Goal: Use online tool/utility: Utilize a website feature to perform a specific function

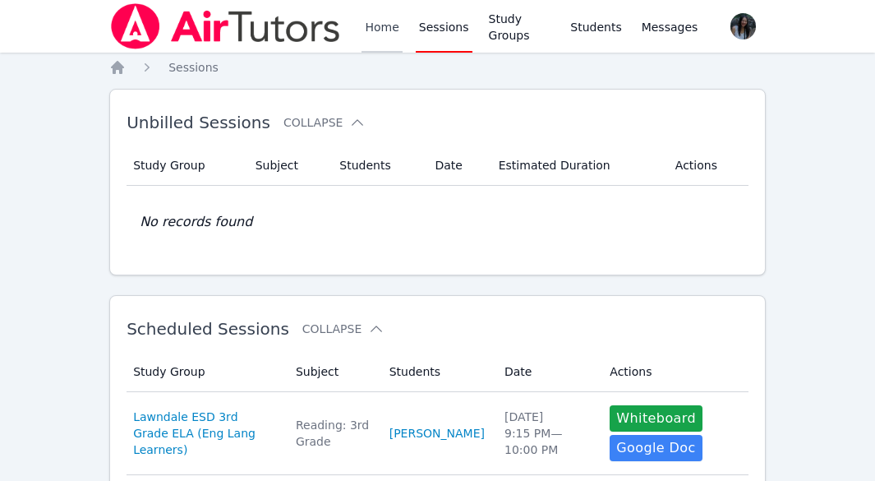
click at [372, 28] on link "Home" at bounding box center [382, 26] width 40 height 53
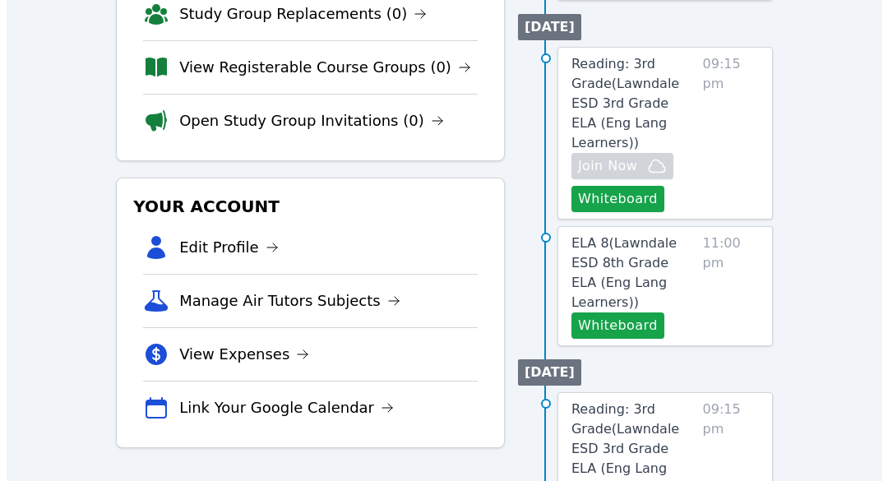
scroll to position [329, 0]
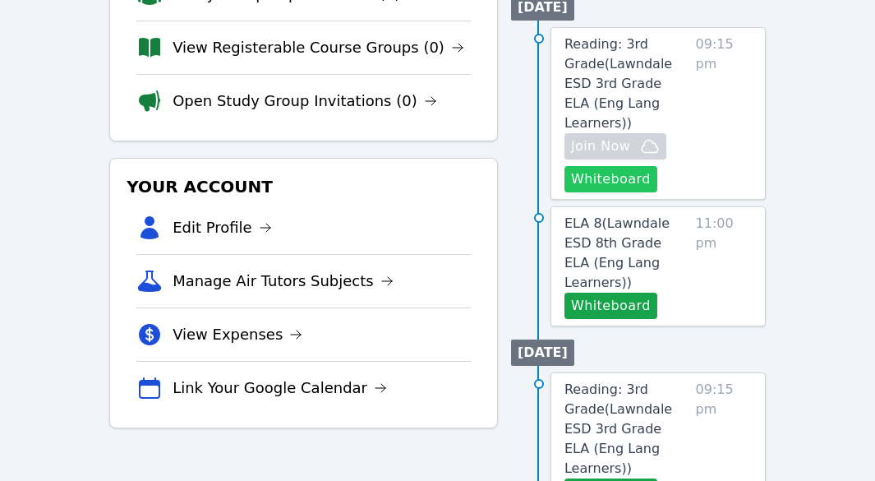
click at [635, 166] on button "Whiteboard" at bounding box center [611, 179] width 93 height 26
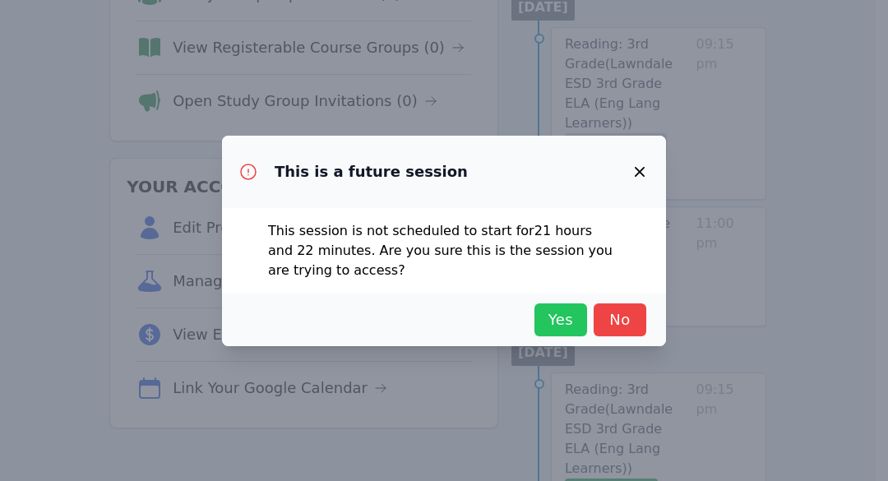
click at [554, 316] on span "Yes" at bounding box center [560, 319] width 36 height 23
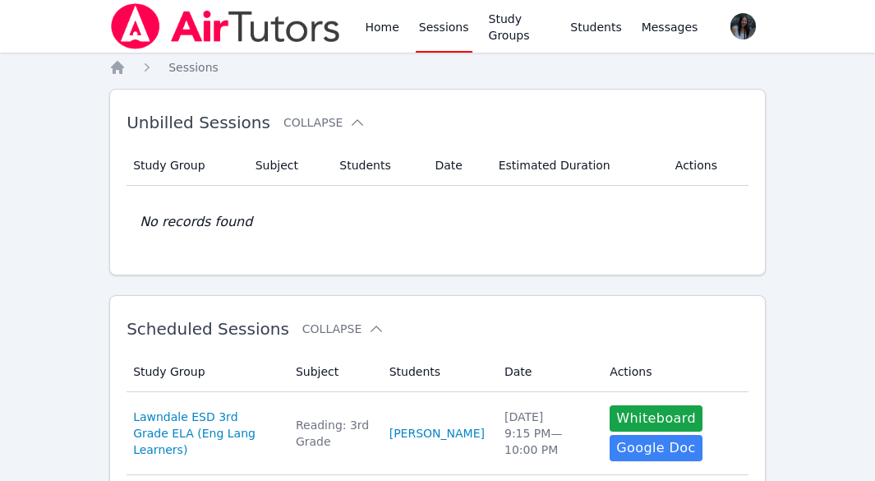
scroll to position [82, 0]
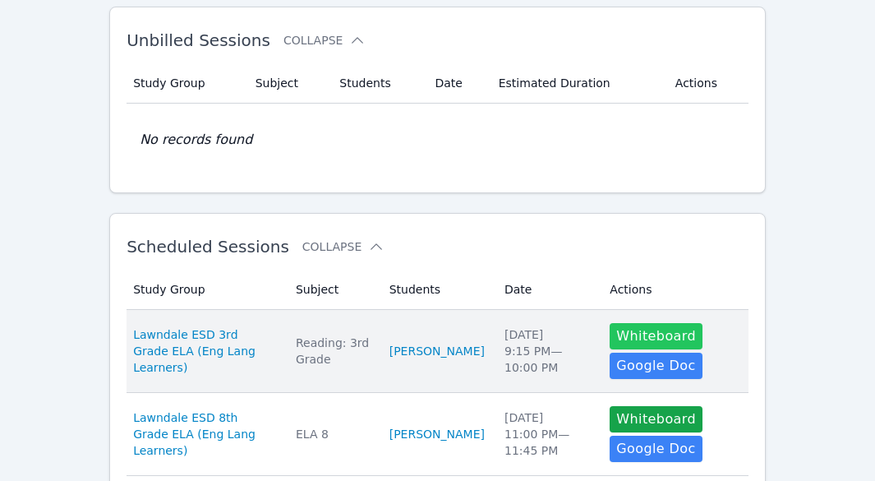
click at [639, 335] on button "Whiteboard" at bounding box center [656, 336] width 93 height 26
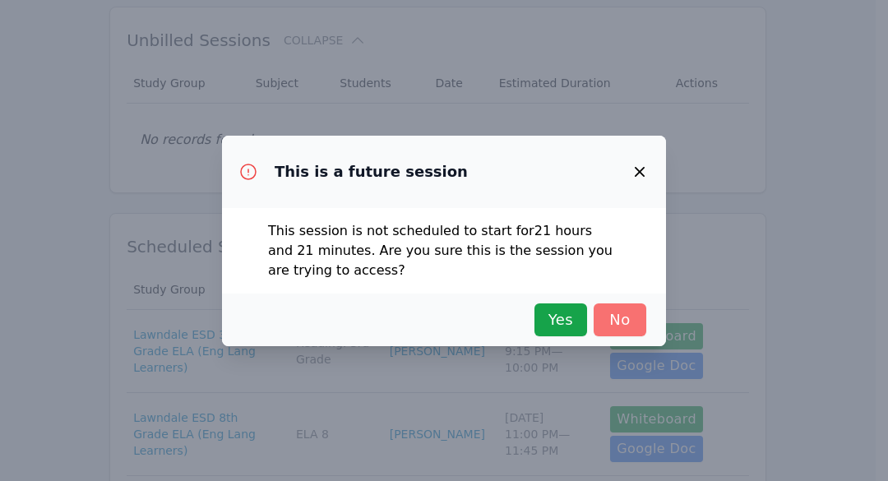
click at [621, 312] on span "No" at bounding box center [620, 319] width 36 height 23
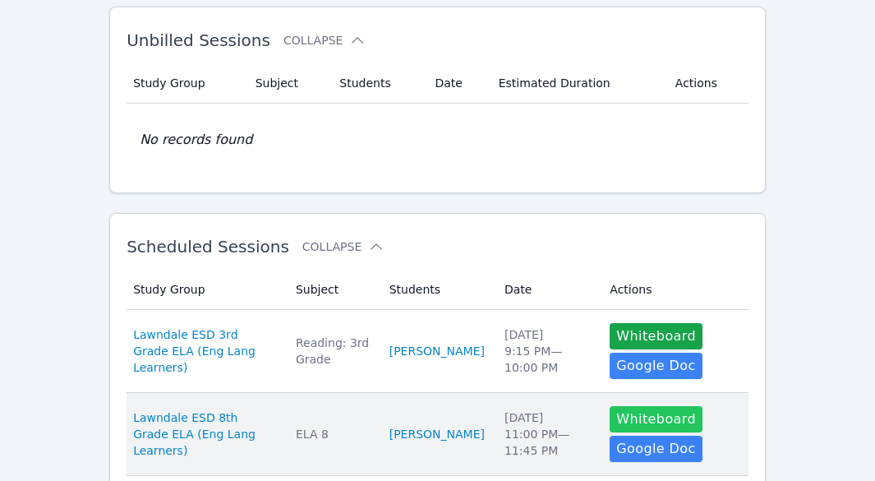
click at [630, 419] on button "Whiteboard" at bounding box center [656, 419] width 93 height 26
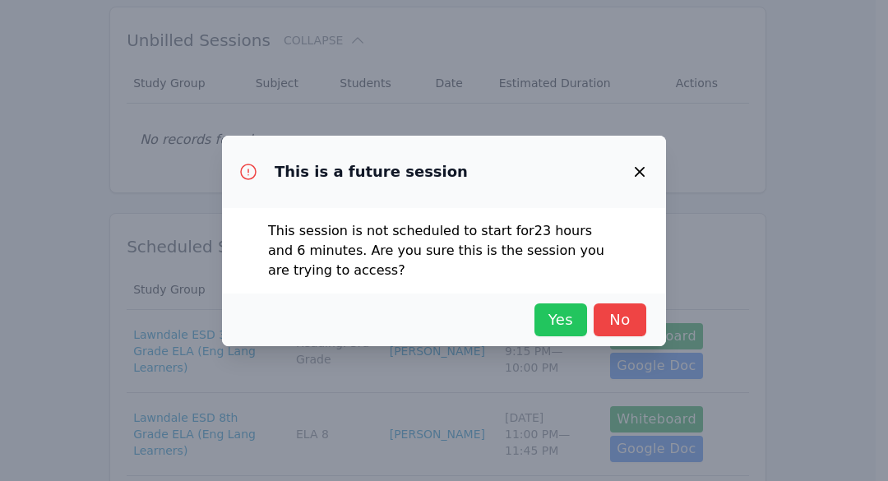
click at [571, 325] on span "Yes" at bounding box center [560, 319] width 36 height 23
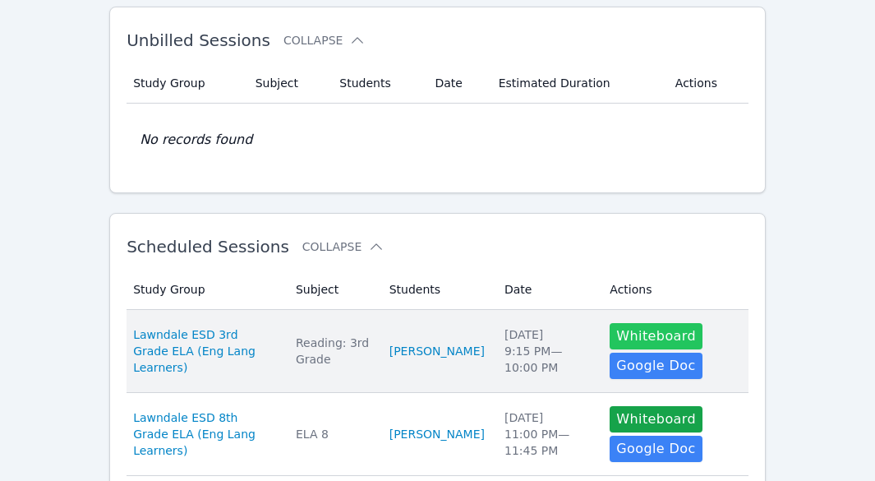
click at [675, 335] on button "Whiteboard" at bounding box center [656, 336] width 93 height 26
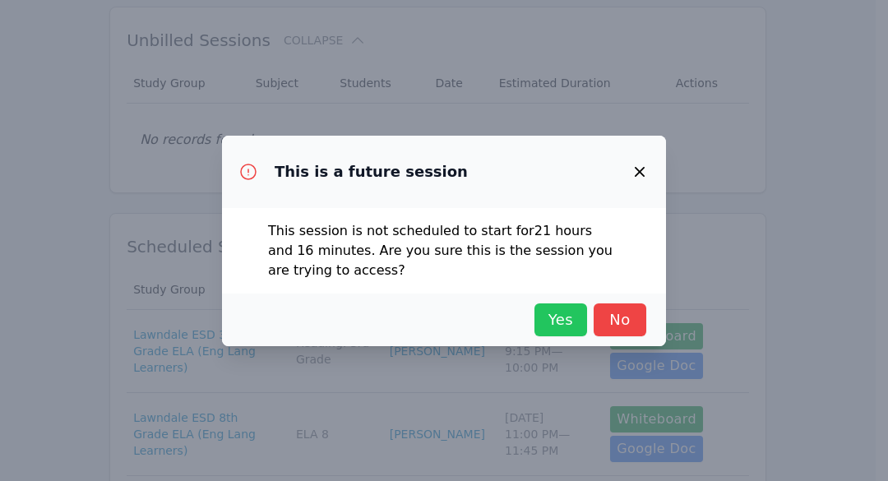
click at [556, 315] on span "Yes" at bounding box center [560, 319] width 36 height 23
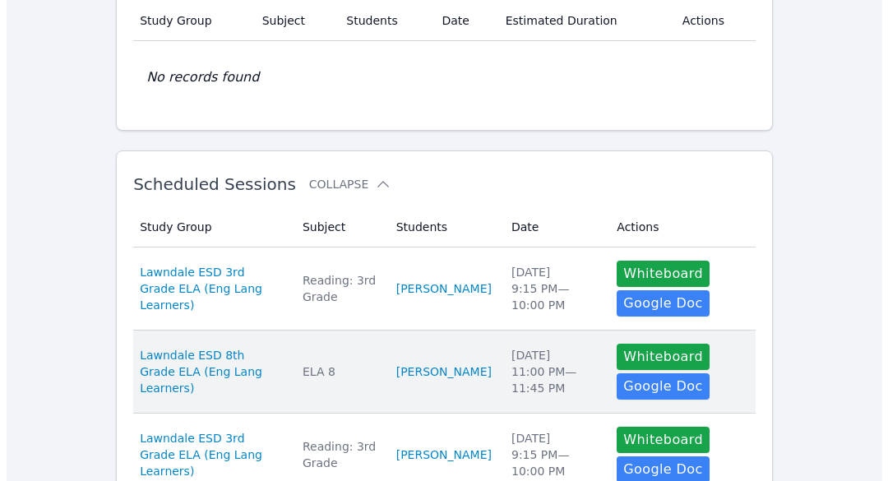
scroll to position [164, 0]
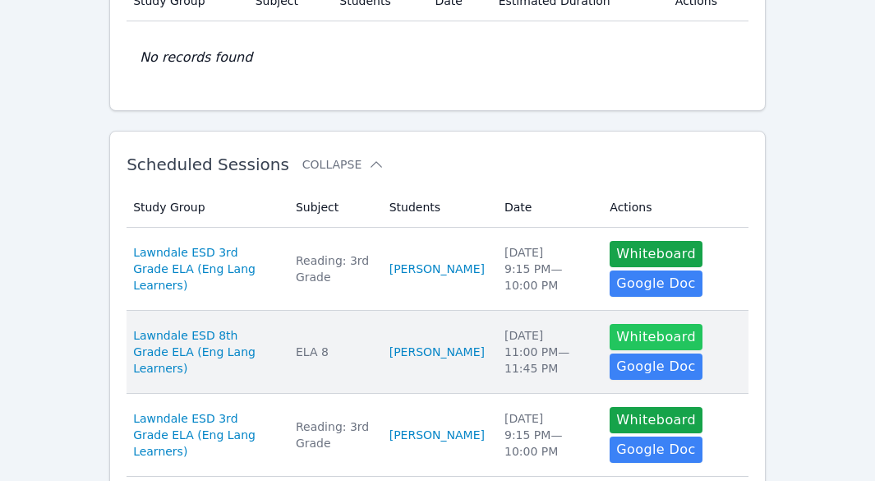
click at [661, 339] on button "Whiteboard" at bounding box center [656, 337] width 93 height 26
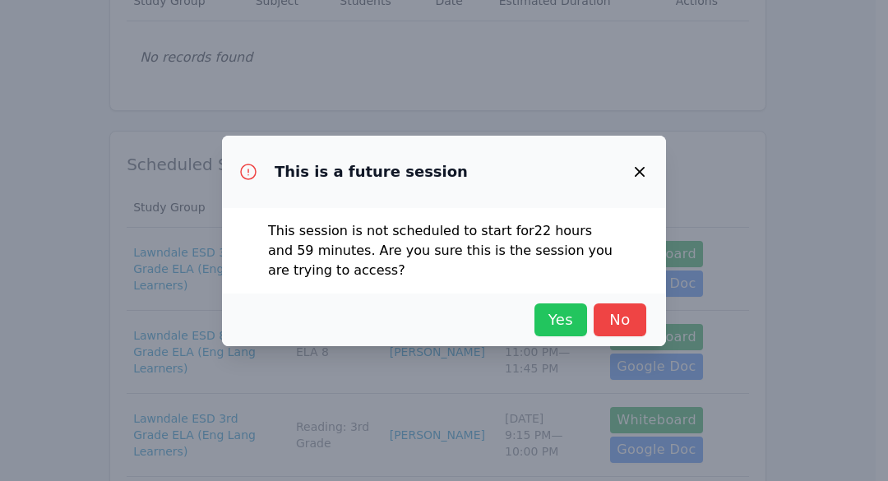
click at [543, 315] on span "Yes" at bounding box center [560, 319] width 36 height 23
